Goal: Task Accomplishment & Management: Complete application form

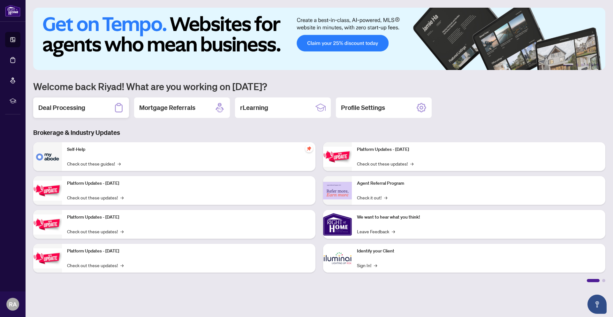
click at [54, 115] on div "Deal Processing" at bounding box center [81, 107] width 96 height 20
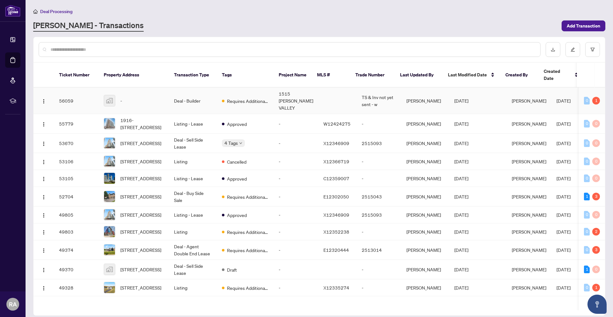
click at [212, 103] on td "Deal - Builder" at bounding box center [193, 100] width 48 height 26
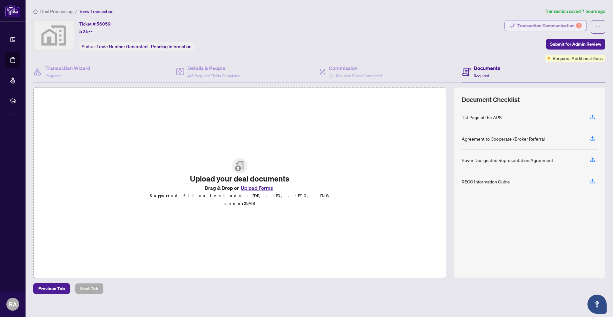
click at [575, 25] on div "Transaction Communication 1" at bounding box center [549, 25] width 64 height 10
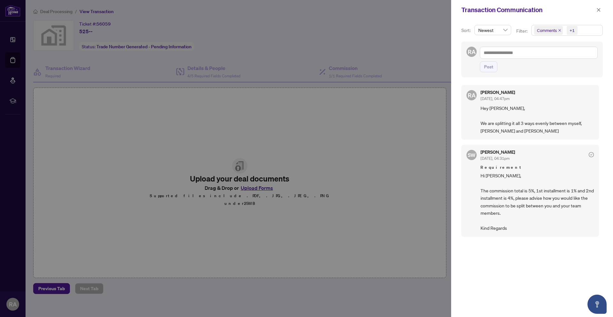
click at [503, 32] on span "Newest" at bounding box center [492, 30] width 29 height 10
drag, startPoint x: 583, startPoint y: 41, endPoint x: 577, endPoint y: 45, distance: 7.8
click at [583, 41] on div "Comments +1" at bounding box center [567, 33] width 74 height 17
click at [596, 10] on icon "close" at bounding box center [598, 10] width 4 height 4
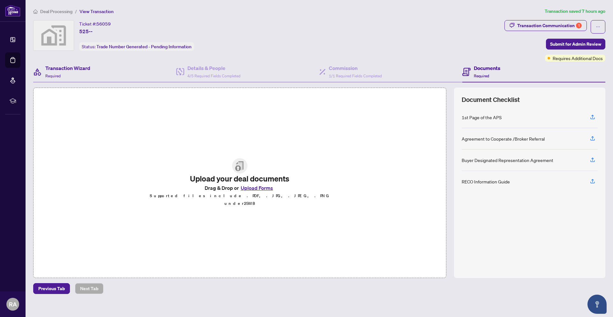
click at [60, 64] on div "Transaction Wizard Required" at bounding box center [104, 72] width 143 height 21
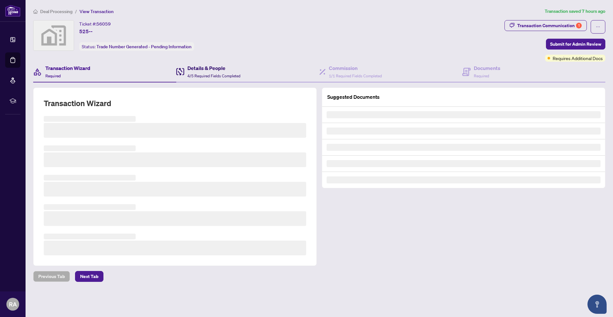
click at [199, 74] on span "4/5 Required Fields Completed" at bounding box center [213, 75] width 53 height 5
